Goal: Information Seeking & Learning: Learn about a topic

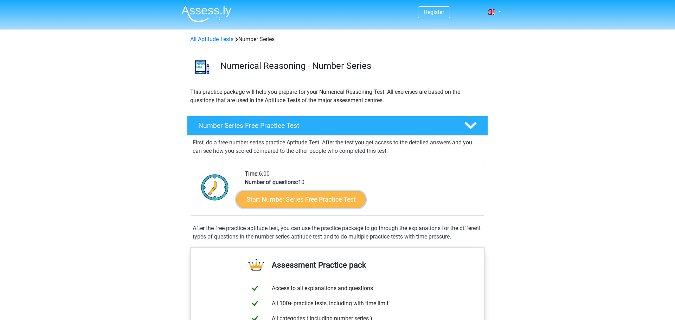
click at [276, 197] on link "Start Number Series Free Practice Test" at bounding box center [300, 199] width 129 height 17
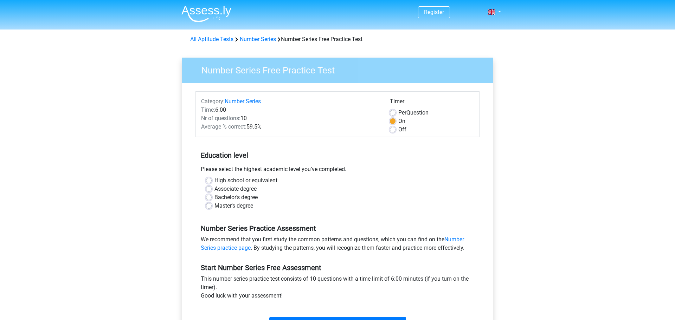
click at [214, 180] on label "High school or equivalent" at bounding box center [245, 180] width 63 height 8
click at [207, 180] on input "High school or equivalent" at bounding box center [209, 179] width 6 height 7
radio input "true"
click at [206, 185] on input "Associate degree" at bounding box center [209, 188] width 6 height 7
radio input "true"
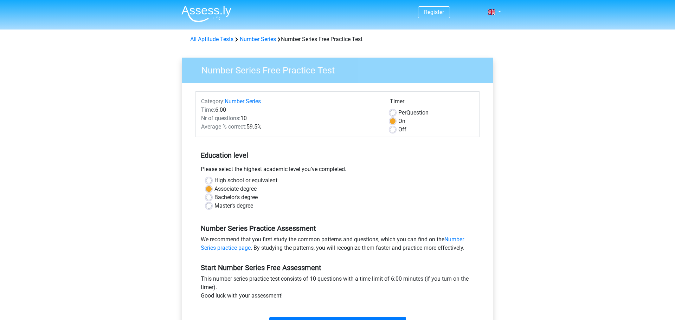
click at [214, 178] on label "High school or equivalent" at bounding box center [245, 180] width 63 height 8
click at [206, 178] on input "High school or equivalent" at bounding box center [209, 179] width 6 height 7
radio input "true"
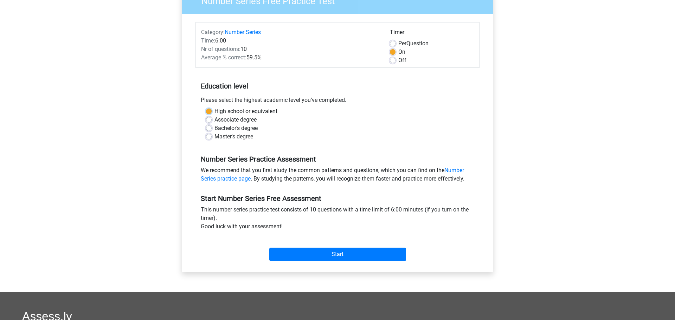
scroll to position [71, 0]
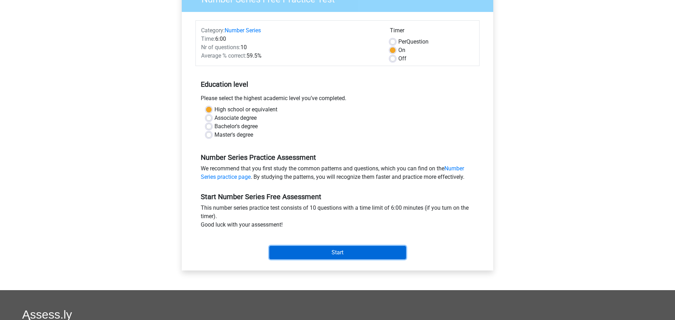
click at [332, 253] on input "Start" at bounding box center [337, 252] width 137 height 13
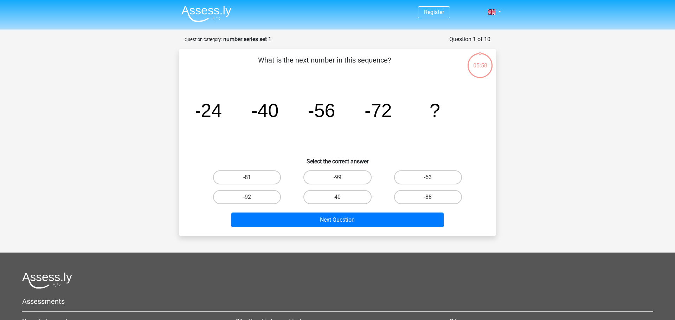
click at [309, 75] on p "What is the next number in this sequence?" at bounding box center [324, 65] width 268 height 21
click at [274, 118] on tspan "-40" at bounding box center [264, 110] width 27 height 21
click at [402, 196] on label "-88" at bounding box center [428, 197] width 68 height 14
click at [428, 197] on input "-88" at bounding box center [430, 199] width 5 height 5
radio input "true"
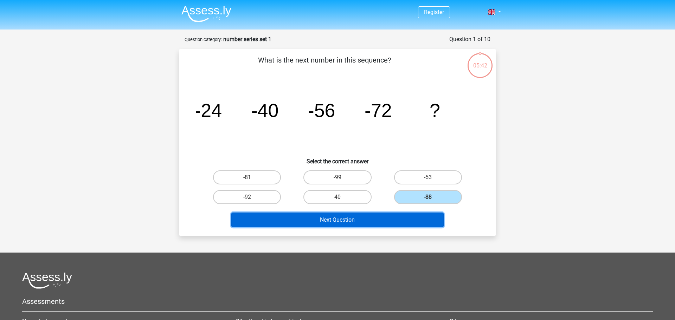
click at [384, 218] on button "Next Question" at bounding box center [337, 220] width 213 height 15
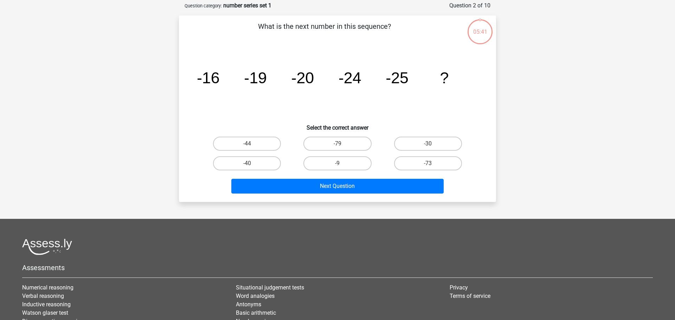
scroll to position [35, 0]
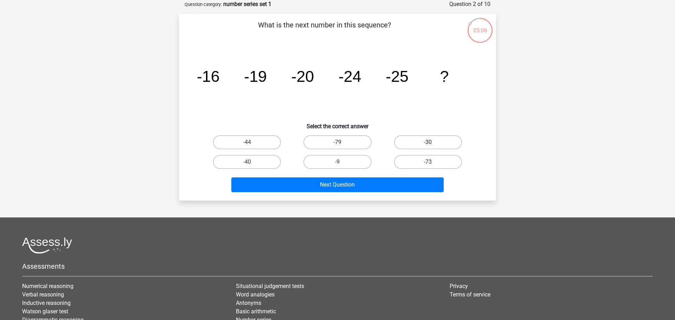
click at [410, 135] on label "-30" at bounding box center [428, 142] width 68 height 14
click at [428, 142] on input "-30" at bounding box center [430, 144] width 5 height 5
radio input "true"
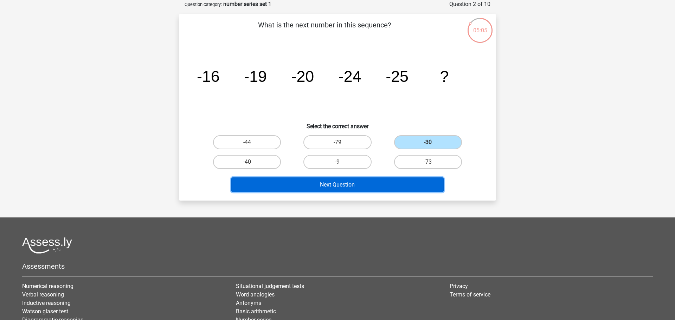
click at [375, 180] on button "Next Question" at bounding box center [337, 184] width 213 height 15
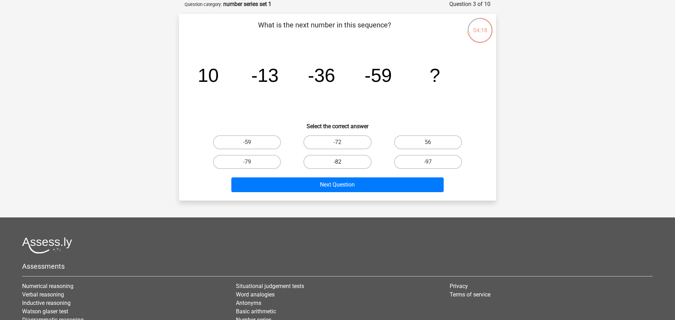
click at [341, 160] on label "-82" at bounding box center [337, 162] width 68 height 14
click at [341, 162] on input "-82" at bounding box center [339, 164] width 5 height 5
radio input "true"
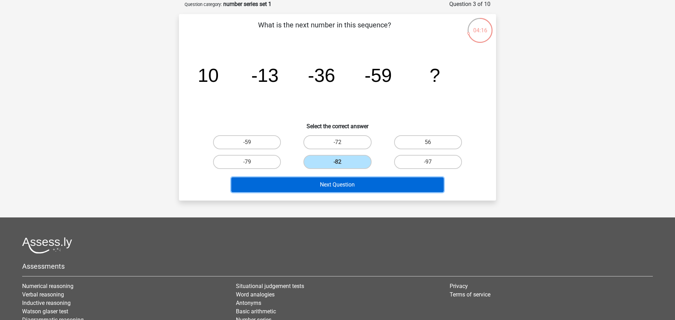
click at [342, 181] on button "Next Question" at bounding box center [337, 184] width 213 height 15
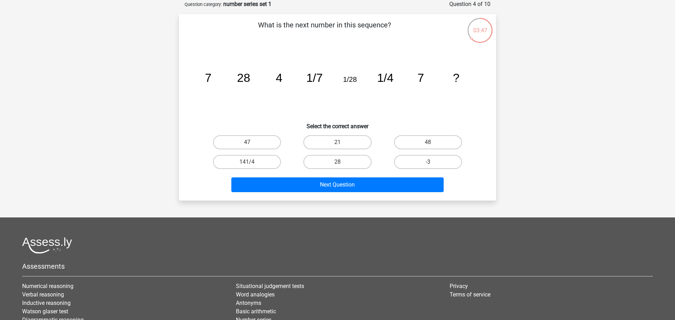
click at [368, 84] on icon "image/svg+xml 7 28 4 1/7 1/28 1/4 7 ?" at bounding box center [337, 81] width 283 height 71
click at [352, 162] on label "28" at bounding box center [337, 162] width 68 height 14
click at [342, 162] on input "28" at bounding box center [339, 164] width 5 height 5
radio input "true"
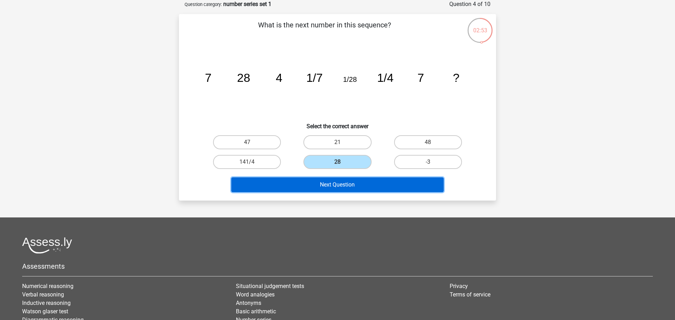
click at [348, 183] on button "Next Question" at bounding box center [337, 184] width 213 height 15
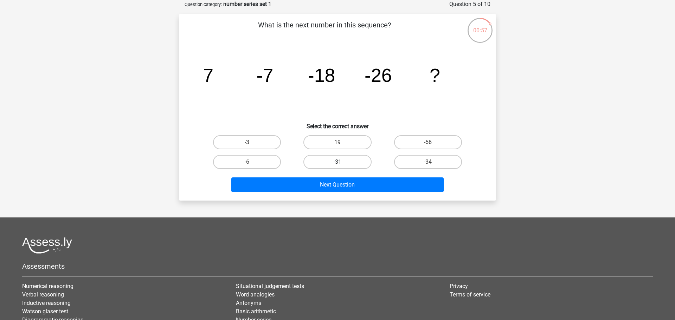
click at [325, 166] on label "-31" at bounding box center [337, 162] width 68 height 14
click at [337, 166] on input "-31" at bounding box center [339, 164] width 5 height 5
radio input "true"
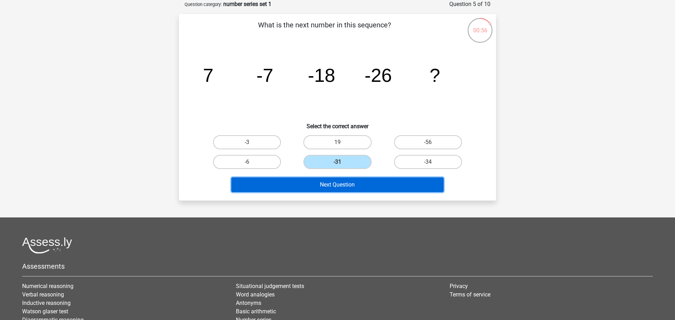
click at [324, 181] on button "Next Question" at bounding box center [337, 184] width 213 height 15
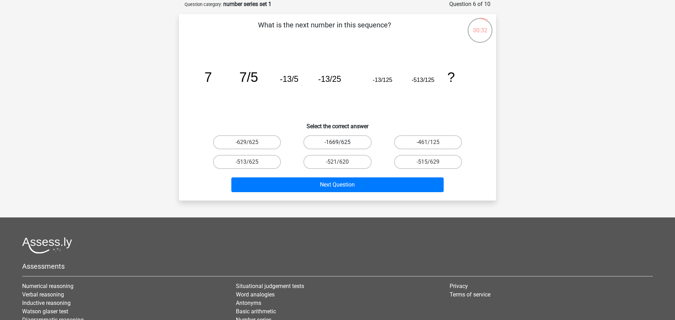
click at [349, 144] on label "-1669/625" at bounding box center [337, 142] width 68 height 14
click at [342, 144] on input "-1669/625" at bounding box center [339, 144] width 5 height 5
radio input "true"
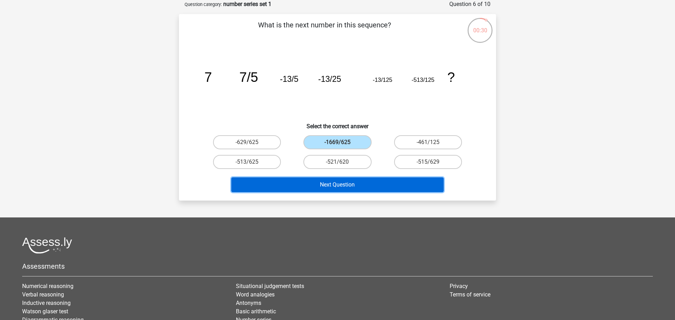
click at [346, 183] on button "Next Question" at bounding box center [337, 184] width 213 height 15
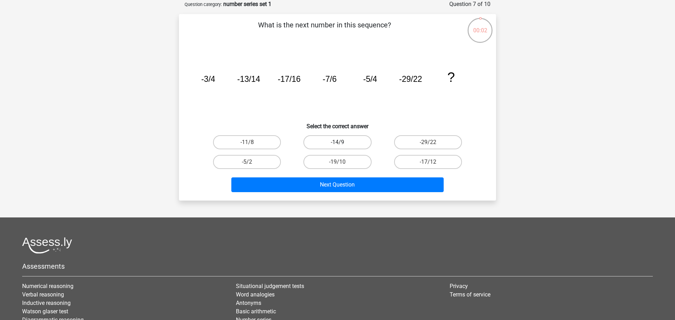
click at [344, 140] on label "-14/9" at bounding box center [337, 142] width 68 height 14
click at [342, 142] on input "-14/9" at bounding box center [339, 144] width 5 height 5
radio input "true"
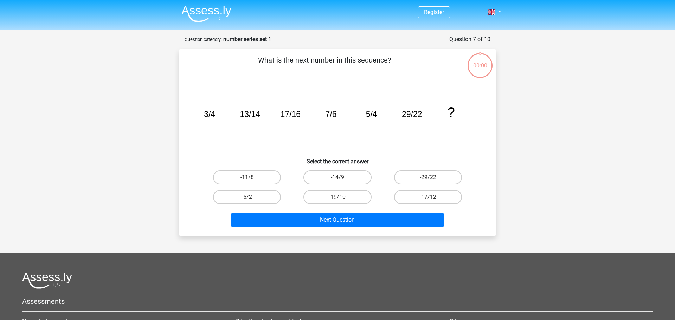
scroll to position [35, 0]
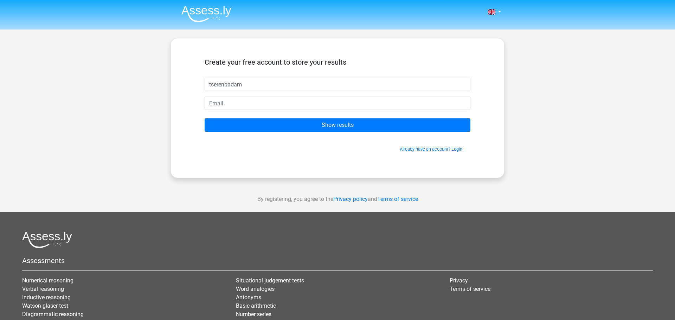
type input "tserenbadam"
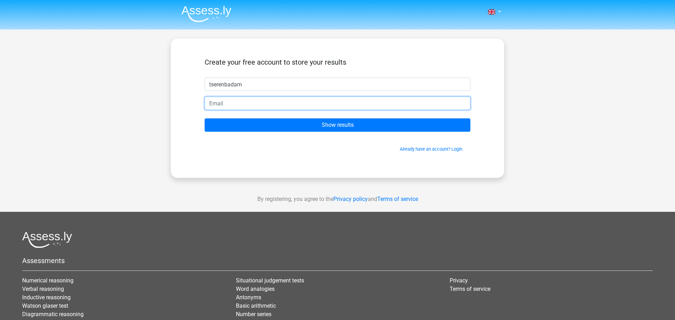
click at [227, 100] on input "email" at bounding box center [338, 103] width 266 height 13
type input "ps23d108@student.humanities.mn"
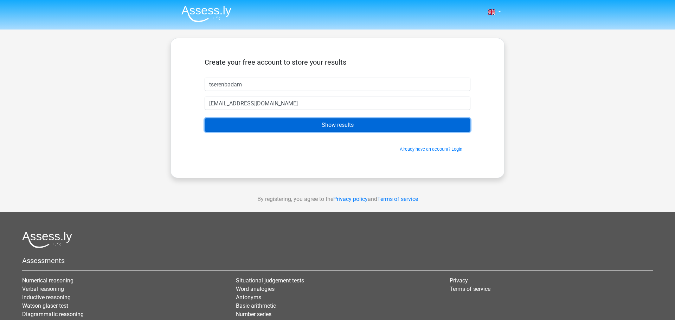
click at [265, 128] on input "Show results" at bounding box center [338, 124] width 266 height 13
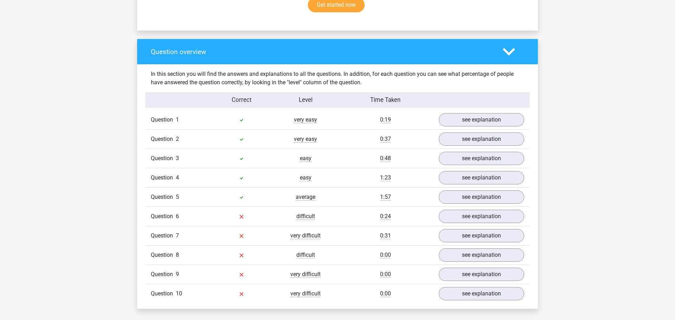
scroll to position [492, 0]
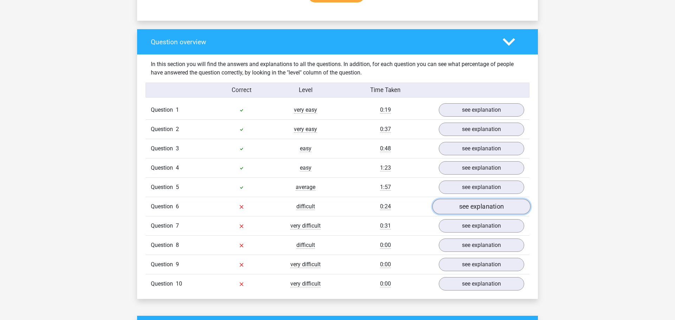
click at [506, 210] on link "see explanation" at bounding box center [481, 206] width 98 height 15
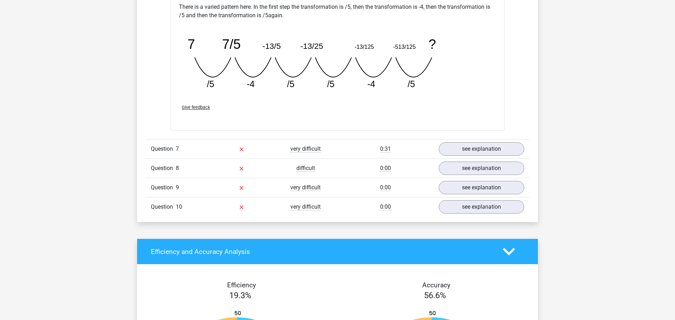
scroll to position [886, 0]
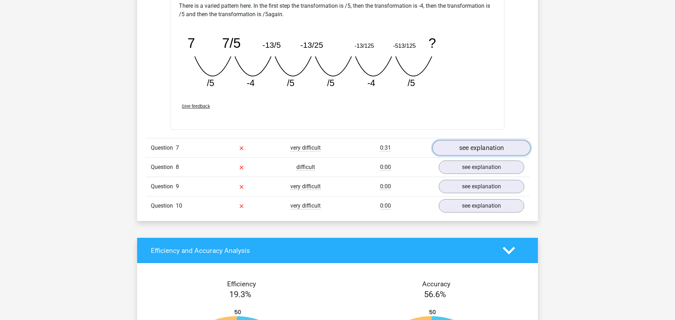
click at [509, 148] on link "see explanation" at bounding box center [481, 147] width 98 height 15
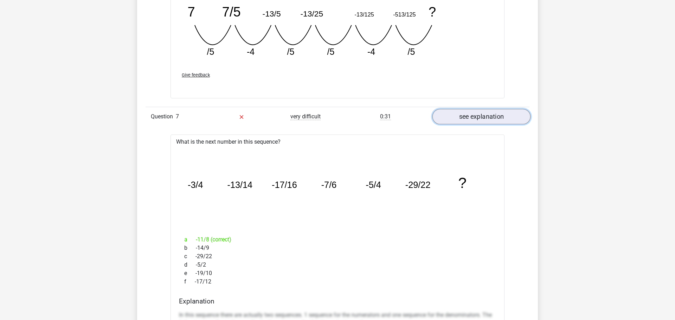
scroll to position [928, 0]
